Goal: Check status: Check status

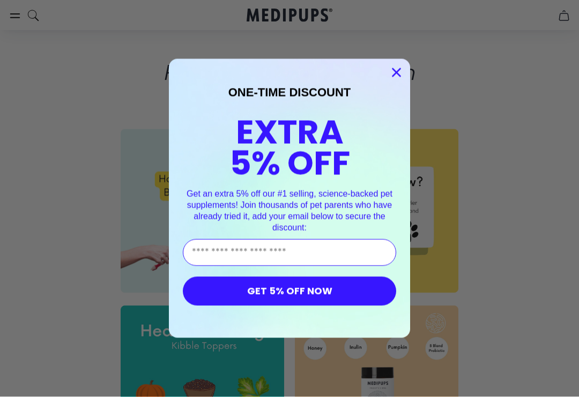
scroll to position [3288, 0]
click at [416, 74] on div "Close dialog ONE-TIME DISCOUNT EXTRA 5% OFF Get an extra 5% off our #1 selling,…" at bounding box center [289, 198] width 263 height 279
click at [400, 81] on circle "Close dialog" at bounding box center [397, 73] width 18 height 18
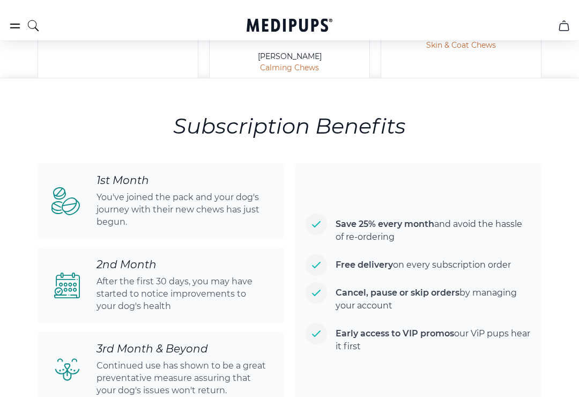
scroll to position [2871, 0]
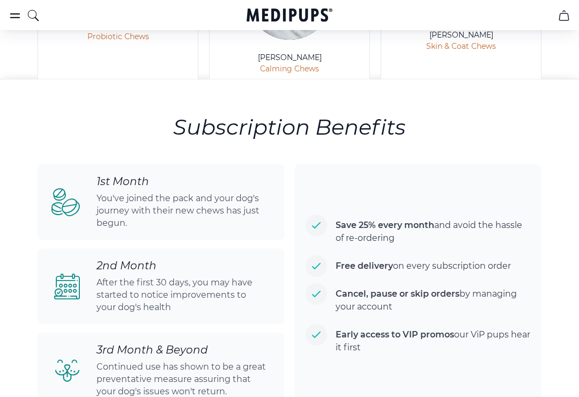
click at [382, 295] on p "Cancel, pause or skip orders by managing your account" at bounding box center [429, 298] width 204 height 30
click at [383, 292] on strong "Cancel, pause or skip orders" at bounding box center [398, 293] width 124 height 10
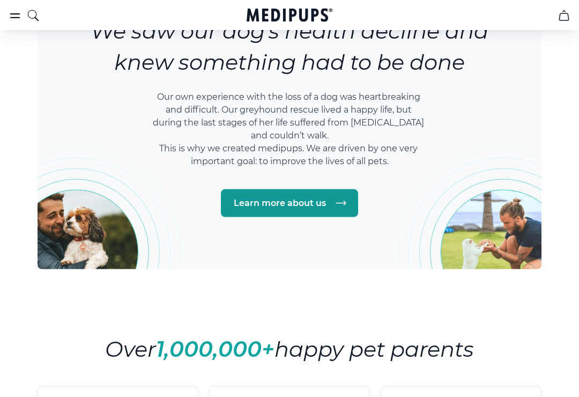
scroll to position [2065, 0]
click at [291, 206] on link "Learn more about us" at bounding box center [289, 203] width 137 height 28
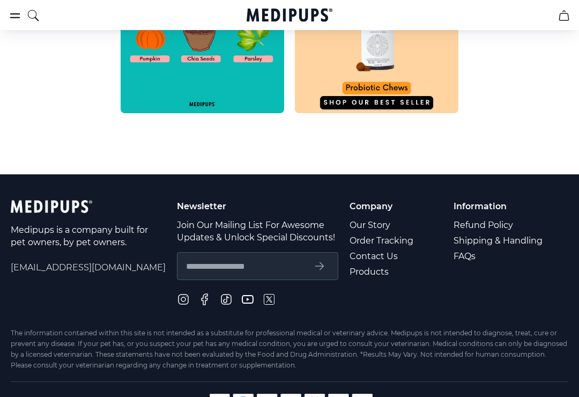
scroll to position [623, 0]
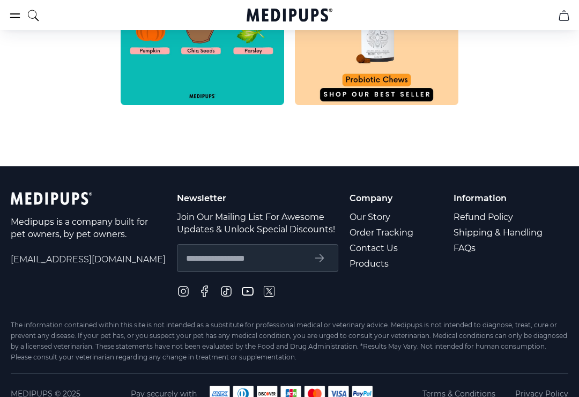
click at [373, 235] on link "Order Tracking" at bounding box center [382, 233] width 65 height 16
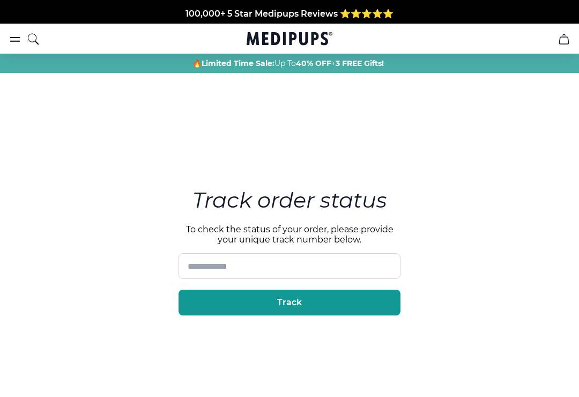
click at [19, 46] on button "burger-menu" at bounding box center [15, 39] width 13 height 13
click at [27, 35] on icon "search" at bounding box center [33, 39] width 13 height 27
click at [566, 45] on icon "cart" at bounding box center [564, 39] width 13 height 13
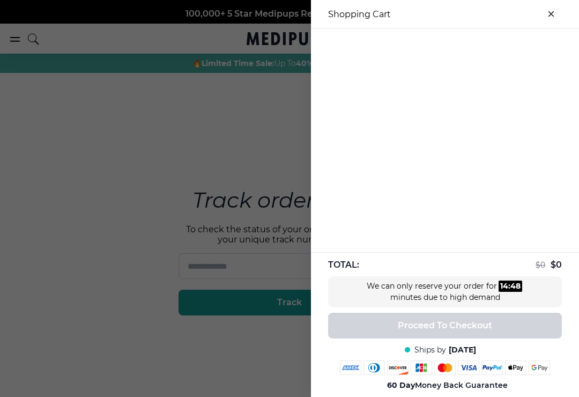
click at [561, 11] on button "close-cart" at bounding box center [550, 13] width 21 height 21
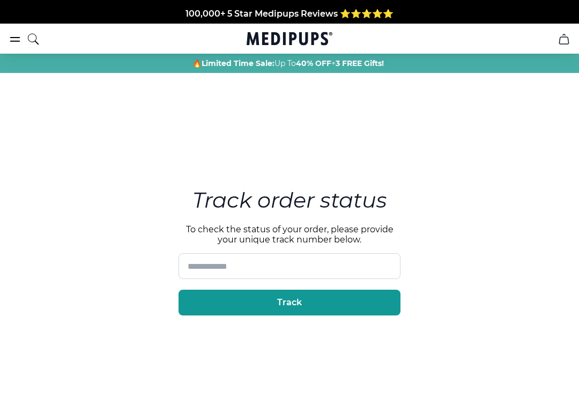
click at [136, 33] on div "Free Shipping + 60 day money-back guarantee" at bounding box center [289, 39] width 575 height 13
click at [306, 33] on span "Free Shipping + 60 day money-back guarantee" at bounding box center [289, 38] width 207 height 10
click at [38, 42] on icon "search" at bounding box center [33, 39] width 13 height 27
click at [4, 42] on nav "Supplements Supplements Probiotics & Gut Health Tasty, science-backed soft chew…" at bounding box center [289, 39] width 579 height 30
click at [13, 40] on icon "burger-menu" at bounding box center [15, 39] width 13 height 13
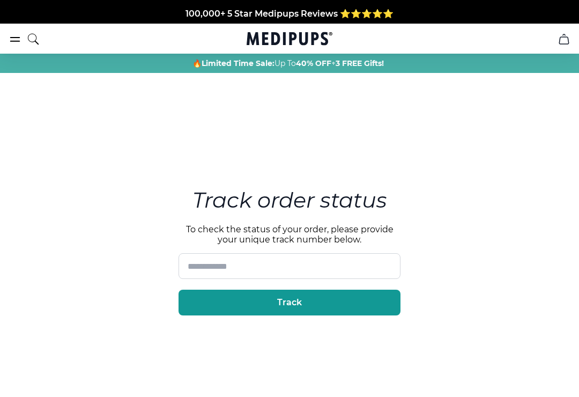
click at [16, 39] on icon "burger-menu" at bounding box center [15, 39] width 13 height 13
click at [19, 44] on icon "burger-menu" at bounding box center [15, 39] width 13 height 13
click at [9, 49] on div at bounding box center [24, 39] width 31 height 27
click at [28, 34] on icon "search" at bounding box center [33, 39] width 13 height 27
